Goal: Information Seeking & Learning: Find specific fact

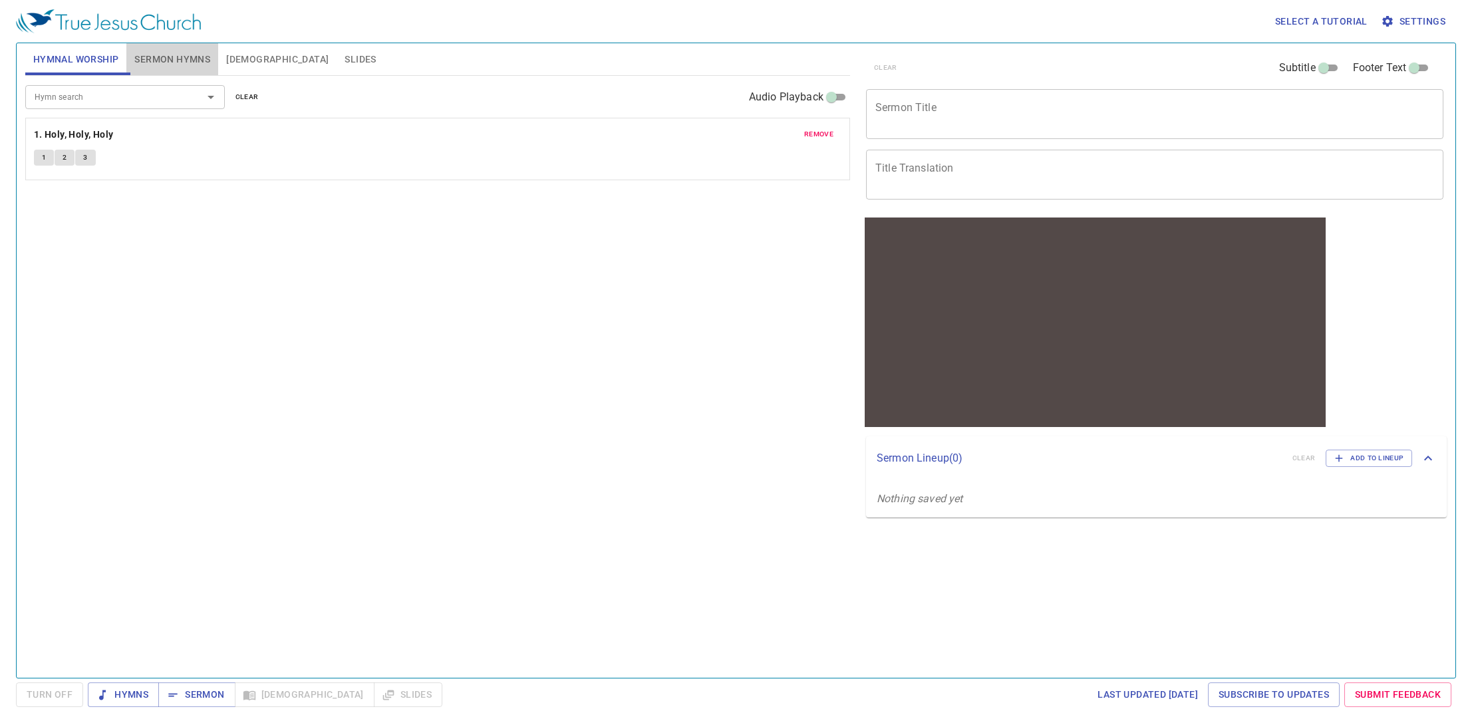
click at [165, 65] on span "Sermon Hymns" at bounding box center [172, 59] width 76 height 17
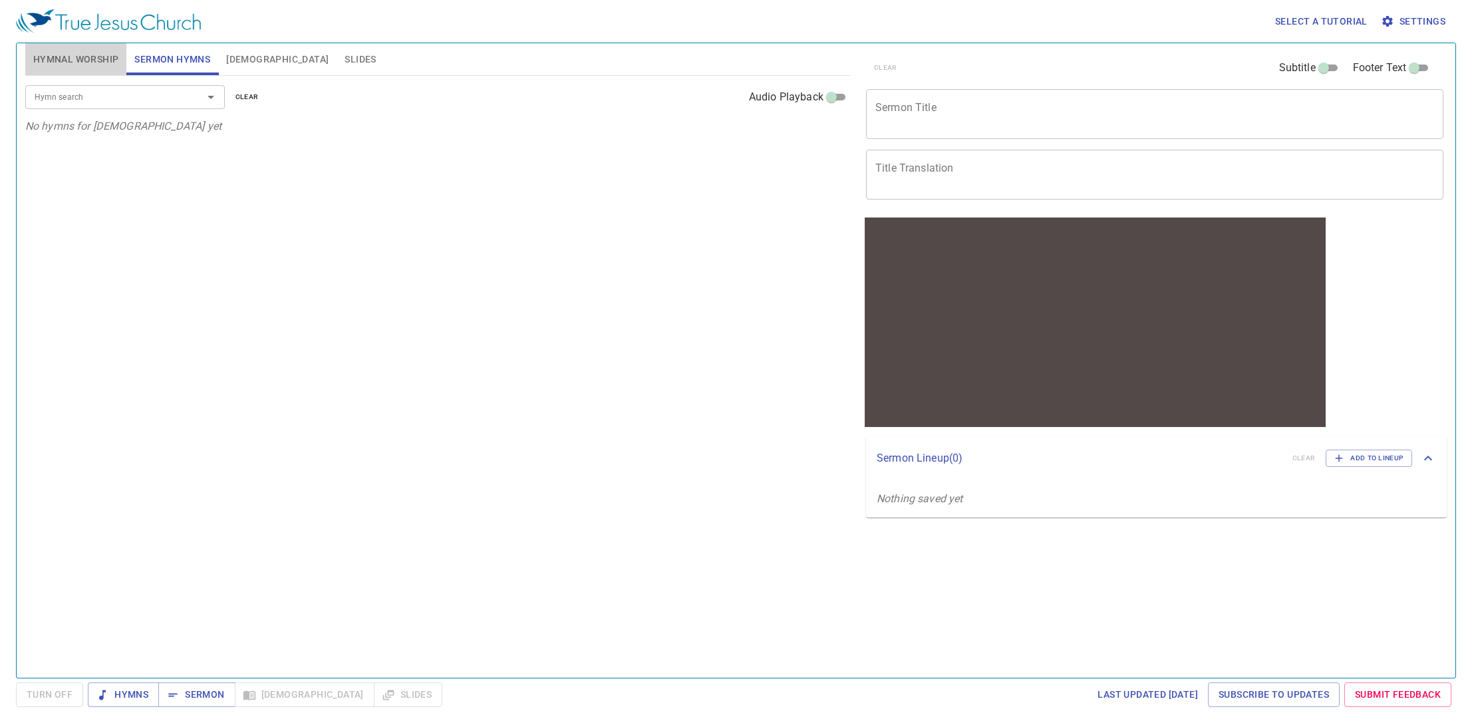
drag, startPoint x: 74, startPoint y: 67, endPoint x: 66, endPoint y: 94, distance: 28.4
click at [74, 67] on span "Hymnal Worship" at bounding box center [76, 59] width 86 height 17
click at [86, 103] on input "Hymn search" at bounding box center [105, 96] width 152 height 15
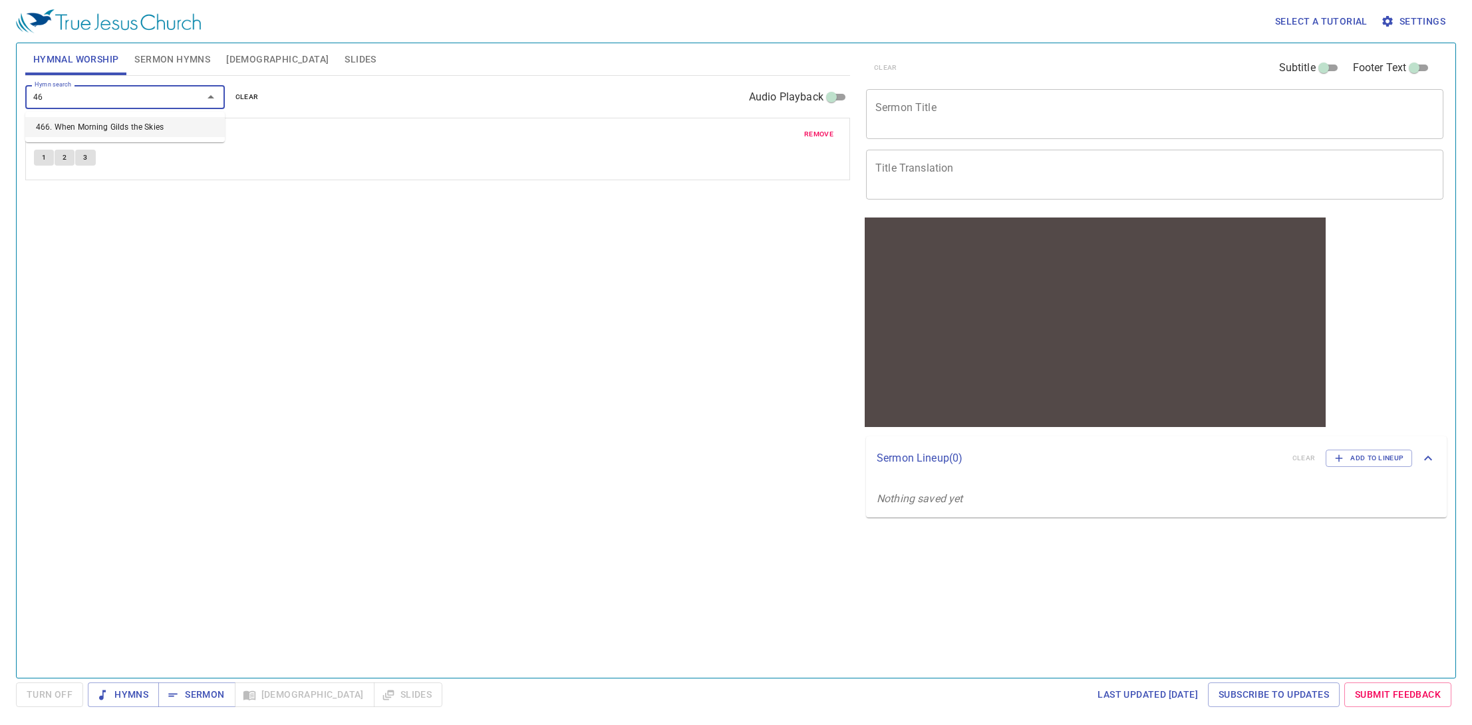
type input "4"
type input "jesus lo"
click at [122, 150] on li "469. Jesus Loves the Little Children" at bounding box center [125, 147] width 200 height 20
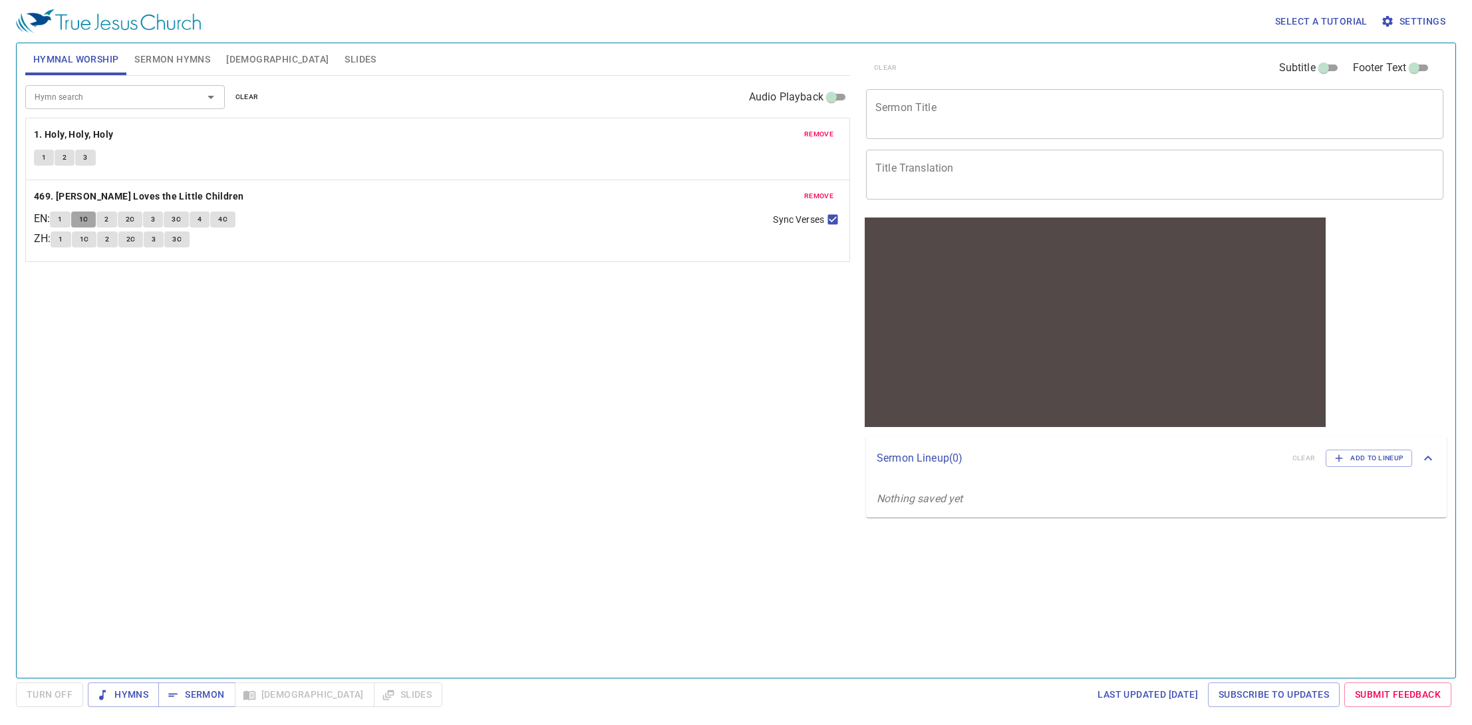
click at [86, 218] on span "1C" at bounding box center [83, 220] width 9 height 12
click at [311, 171] on div "remove 1. Holy, Holy, Holy 1 2 3" at bounding box center [438, 148] width 824 height 61
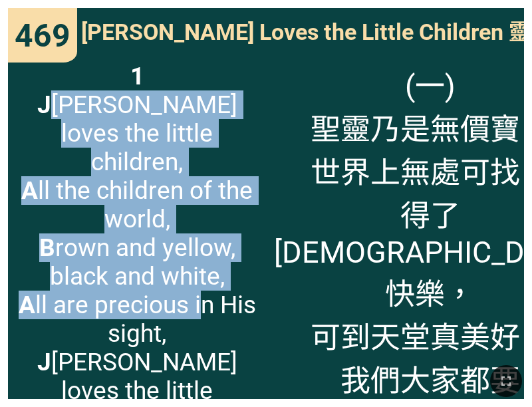
drag, startPoint x: 35, startPoint y: 106, endPoint x: 197, endPoint y: 269, distance: 230.1
click at [199, 269] on span "1 J esus loves the little children, A ll the children of the world, B rown and …" at bounding box center [137, 248] width 242 height 372
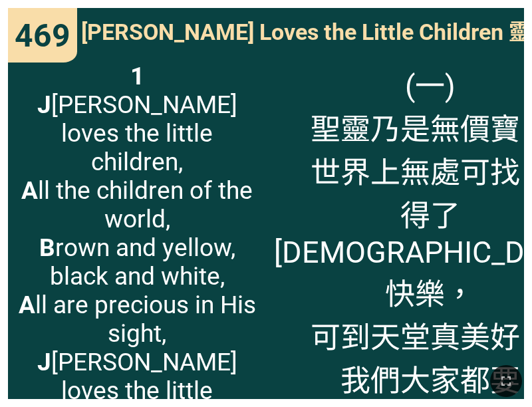
click at [197, 269] on span "1 J esus loves the little children, A ll the children of the world, B rown and …" at bounding box center [137, 248] width 242 height 372
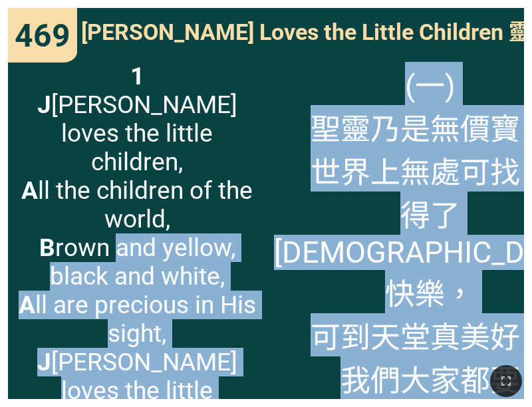
drag, startPoint x: 250, startPoint y: 361, endPoint x: 117, endPoint y: 213, distance: 199.3
click at [118, 5] on div "Hymnal Worship Hymnal Worship 詩頌崇拜 詩頌崇拜 1 469 469 469 [PERSON_NAME] Loves the L…" at bounding box center [266, 5] width 522 height 0
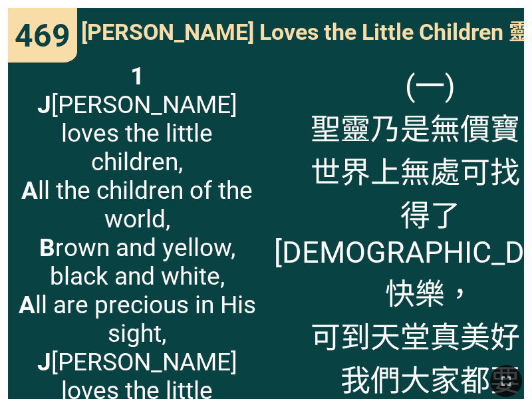
click at [120, 212] on span "1 J esus loves the little children, A ll the children of the world, B rown and …" at bounding box center [137, 248] width 242 height 372
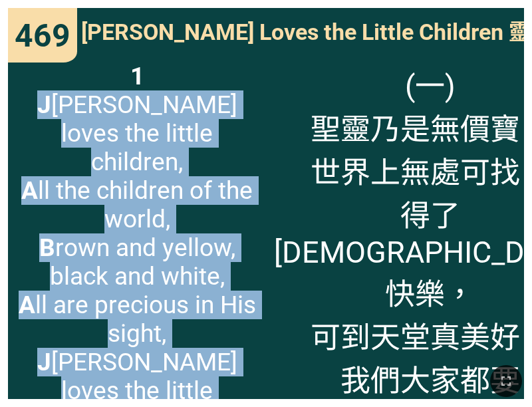
drag, startPoint x: 30, startPoint y: 105, endPoint x: 242, endPoint y: 353, distance: 325.6
click at [242, 353] on span "1 J esus loves the little children, A ll the children of the world, B rown and …" at bounding box center [137, 248] width 242 height 372
copy span "J esus loves the little children, A ll the children of the world, B rown and ye…"
